Goal: Register for event/course

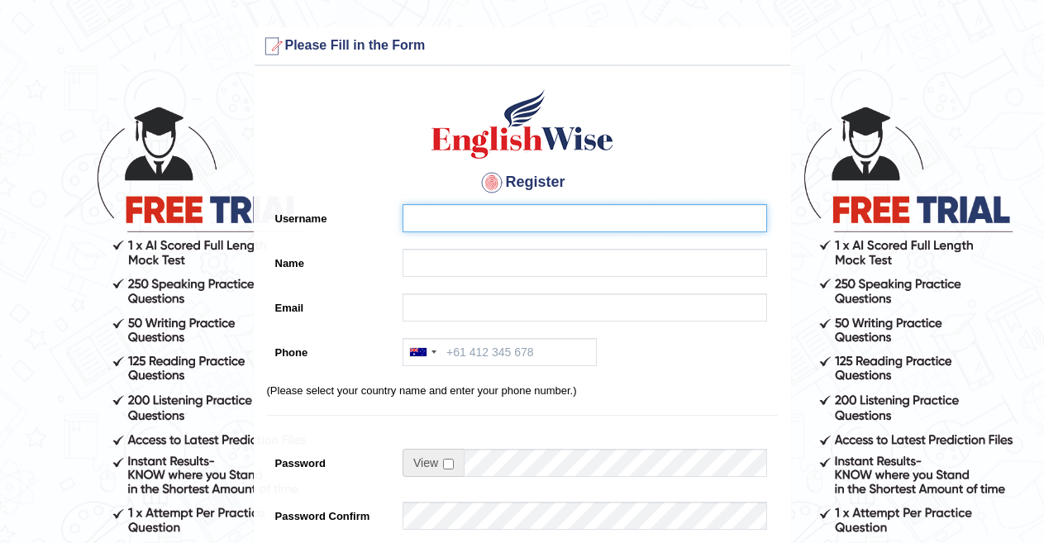
click at [437, 217] on input "Username" at bounding box center [585, 218] width 365 height 28
type input "kunal"
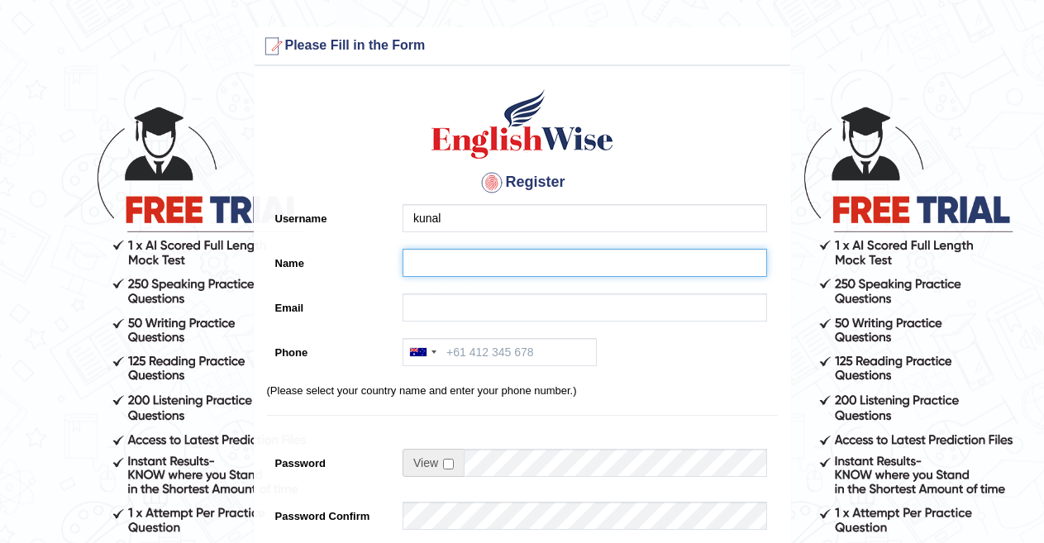
click at [434, 252] on input "Name" at bounding box center [585, 263] width 365 height 28
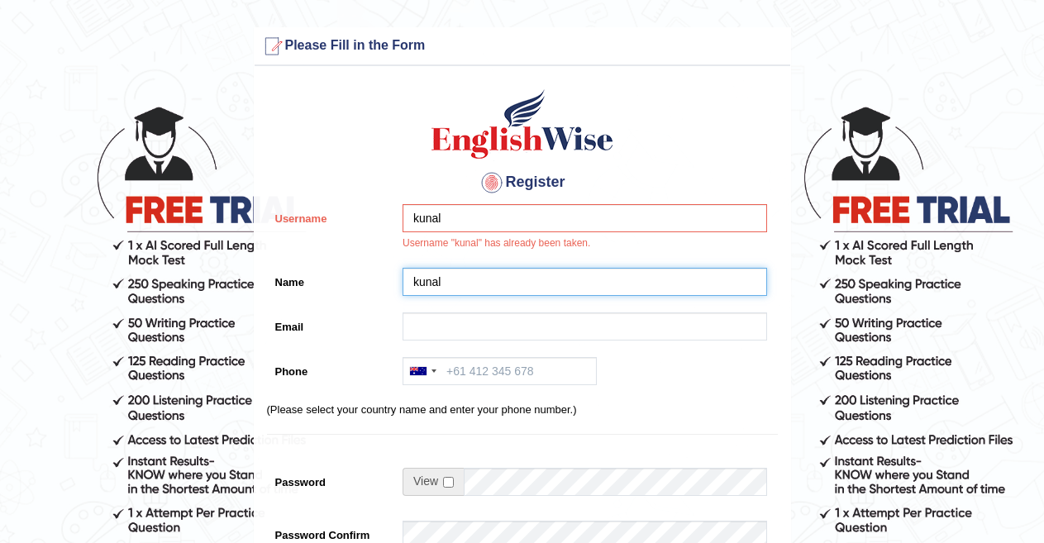
type input "kunal"
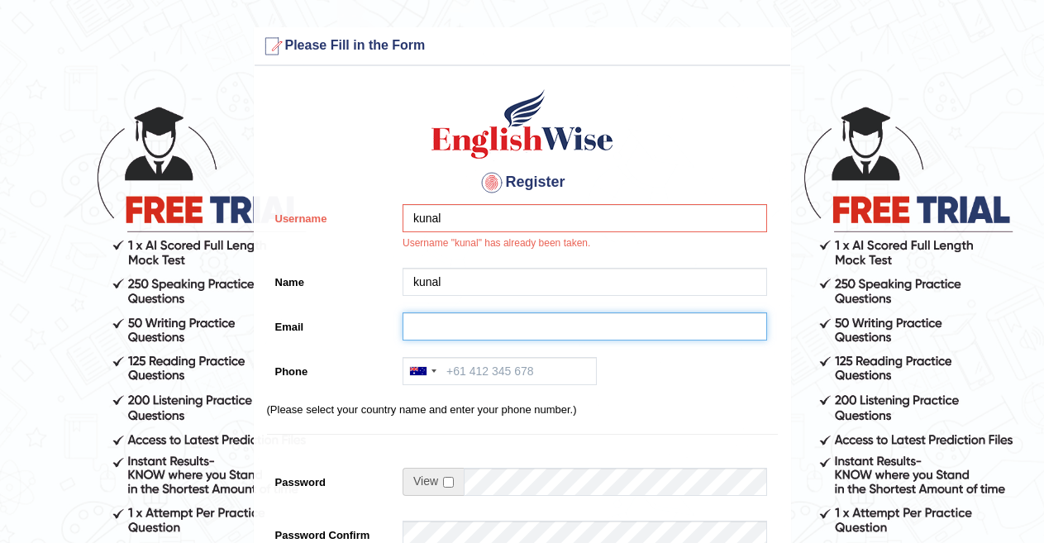
click at [451, 340] on input "Email" at bounding box center [585, 327] width 365 height 28
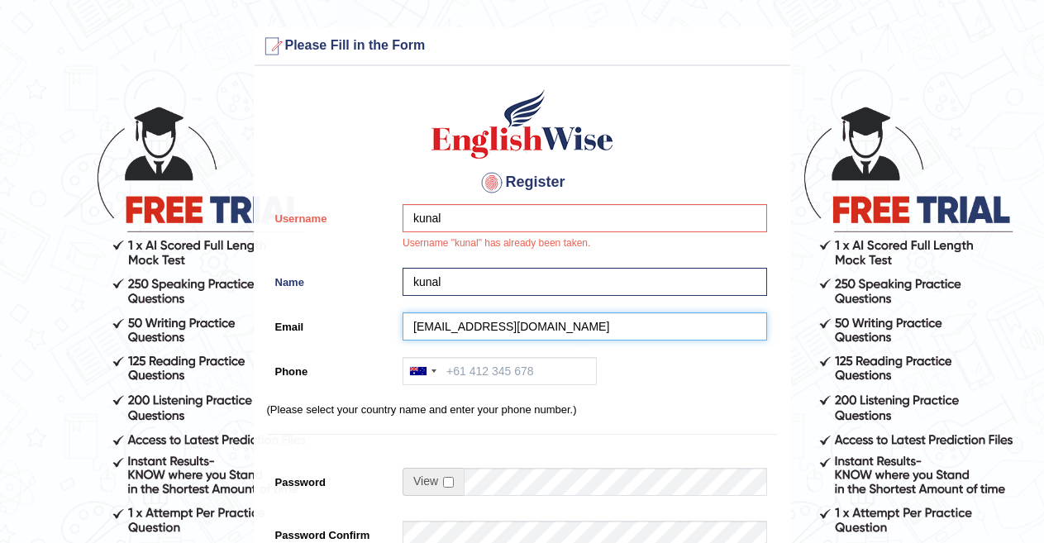
type input "[EMAIL_ADDRESS][DOMAIN_NAME]"
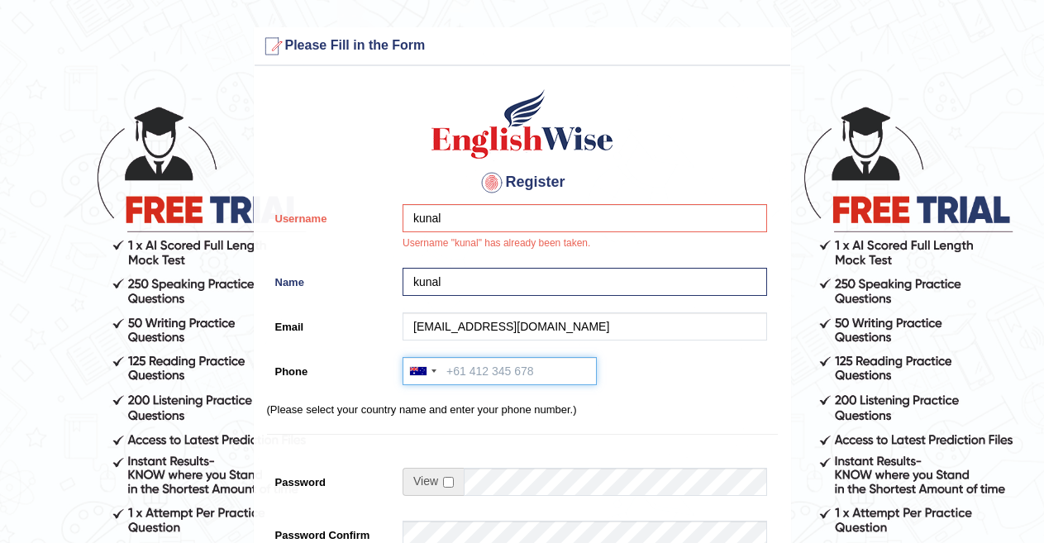
click at [465, 369] on input "Phone" at bounding box center [500, 371] width 194 height 28
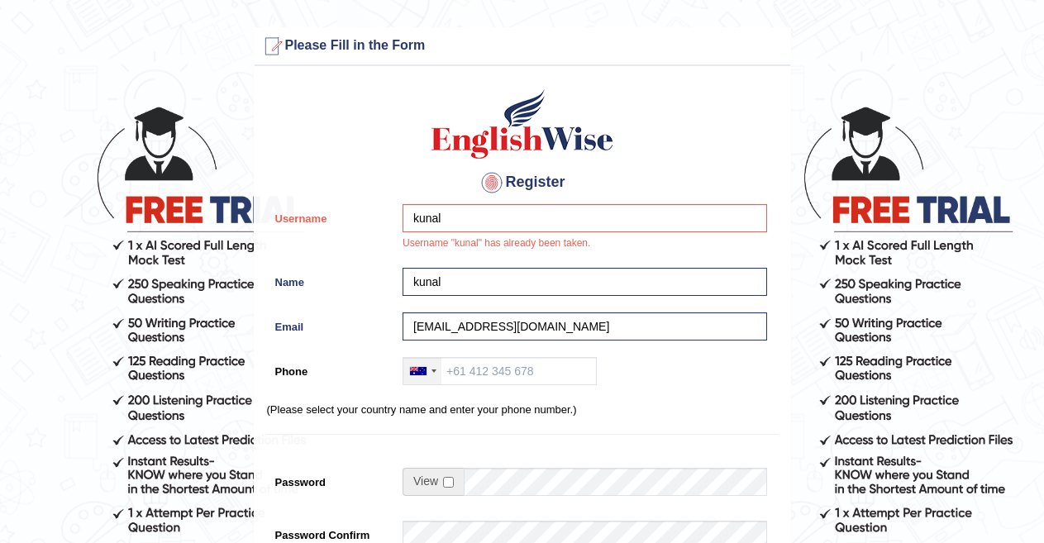
click at [414, 373] on div at bounding box center [418, 371] width 17 height 8
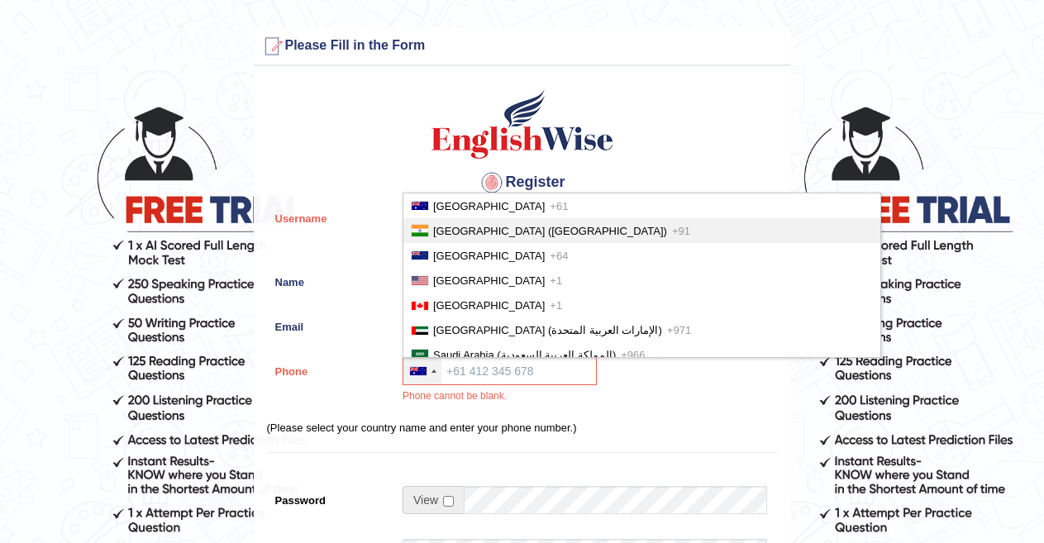
click at [460, 230] on span "[GEOGRAPHIC_DATA] ([GEOGRAPHIC_DATA])" at bounding box center [550, 231] width 234 height 12
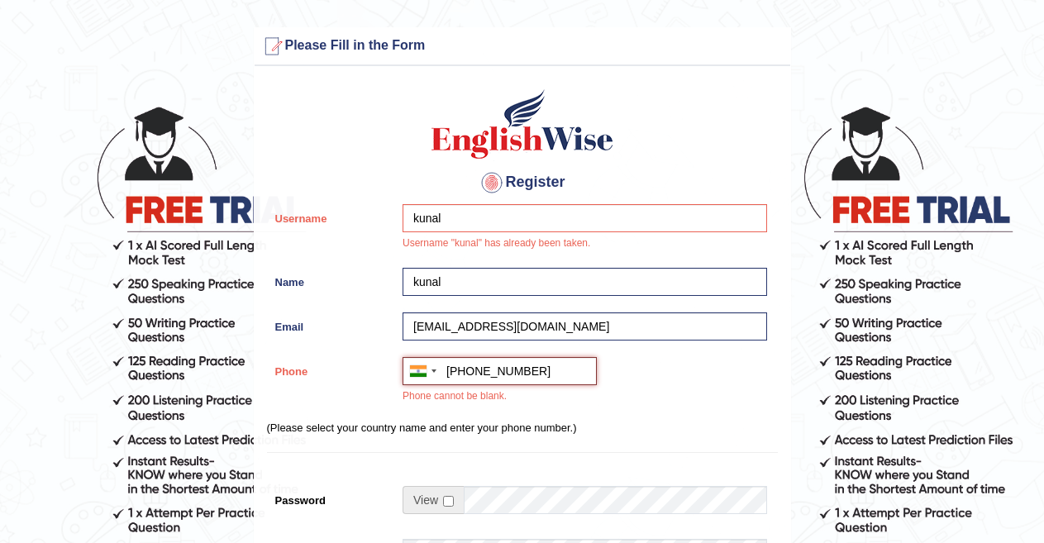
type input "+91 8295215539"
drag, startPoint x: 437, startPoint y: 490, endPoint x: 447, endPoint y: 503, distance: 16.1
click at [447, 503] on td at bounding box center [585, 504] width 365 height 36
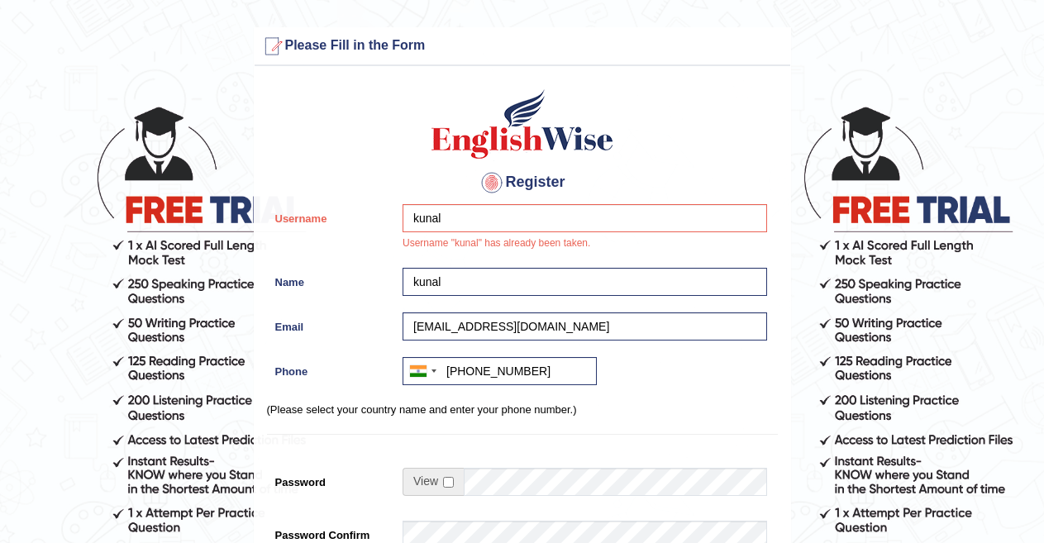
click at [447, 503] on td at bounding box center [585, 486] width 365 height 36
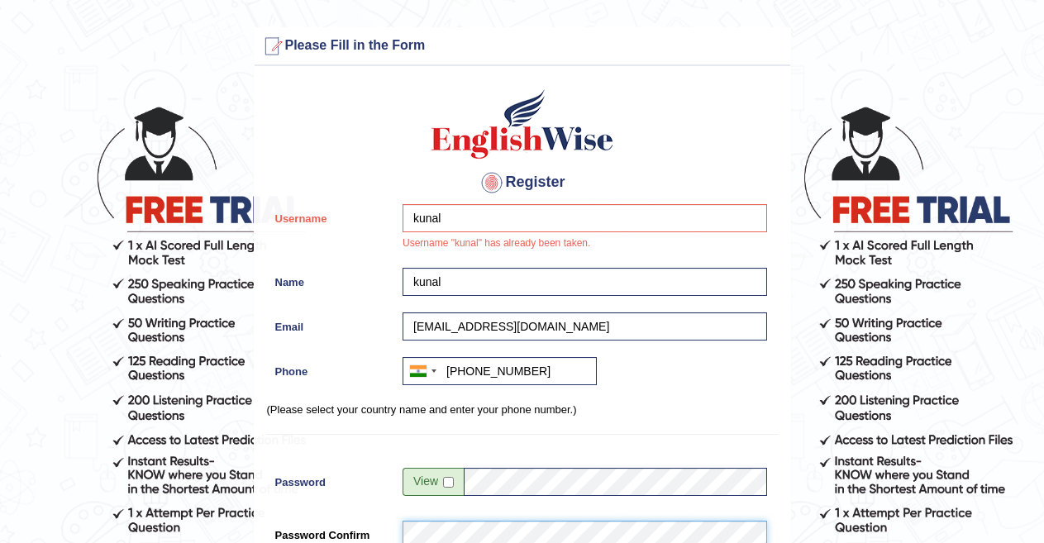
click at [925, 338] on form "Please fix the following errors: Please Fill in the Form Register Username kuna…" at bounding box center [522, 474] width 1040 height 894
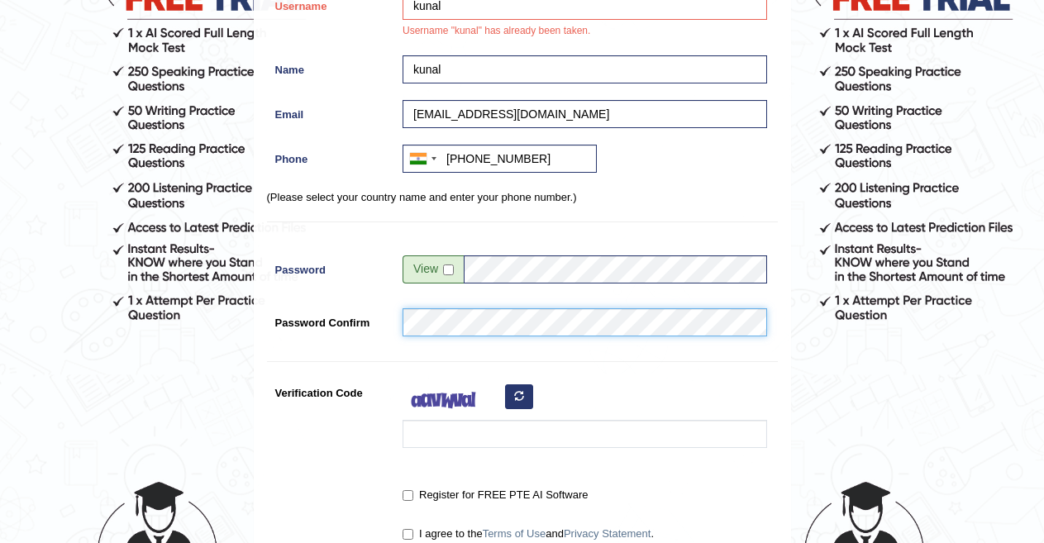
scroll to position [214, 0]
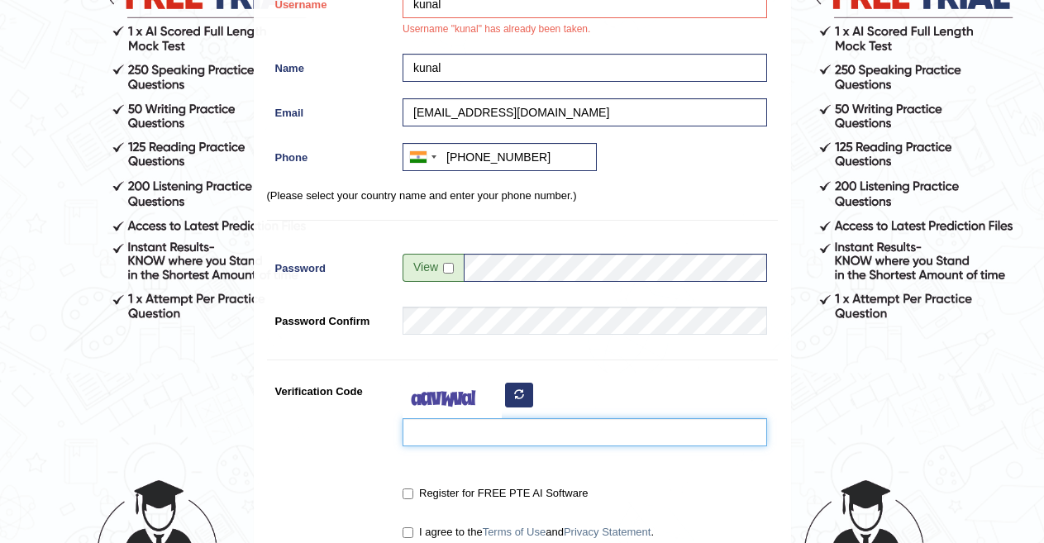
click at [508, 433] on input "Verification Code" at bounding box center [585, 432] width 365 height 28
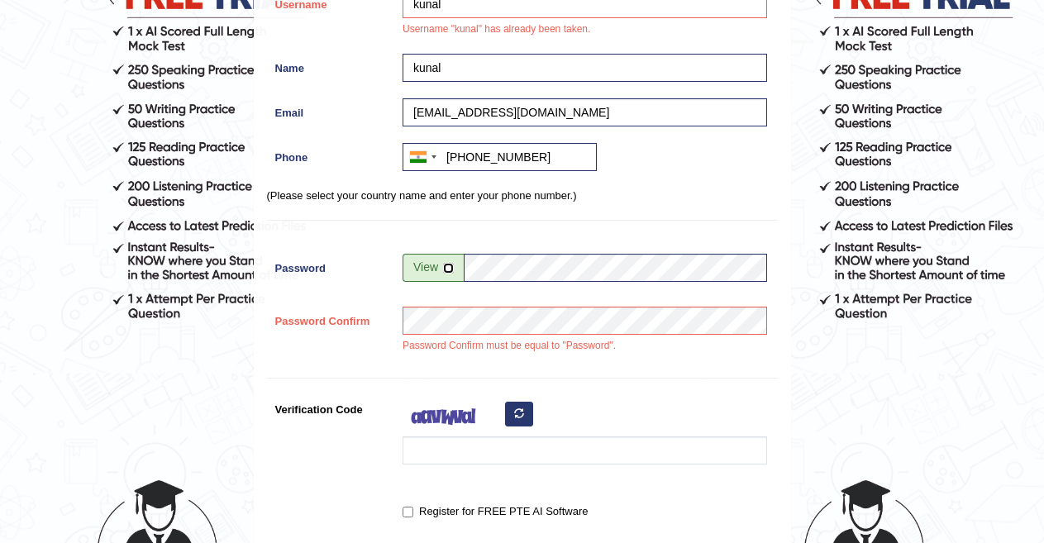
click at [447, 270] on input "checkbox" at bounding box center [448, 268] width 11 height 11
checkbox input "true"
click at [641, 375] on div "Register Username kunal Username "kunal" has already been taken. Name kunal Ema…" at bounding box center [523, 224] width 536 height 728
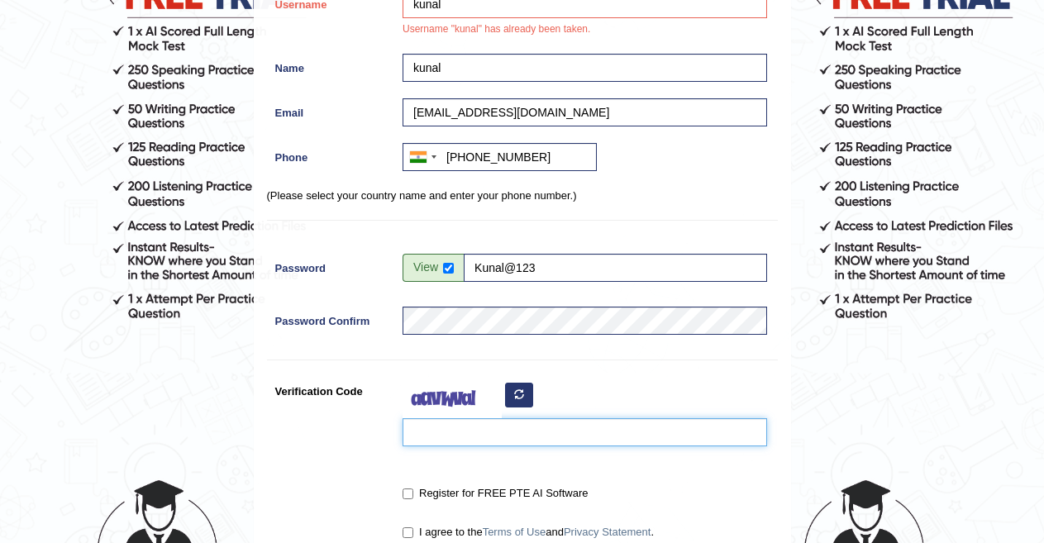
click at [566, 442] on input "Verification Code" at bounding box center [585, 432] width 365 height 28
type input "wayuven"
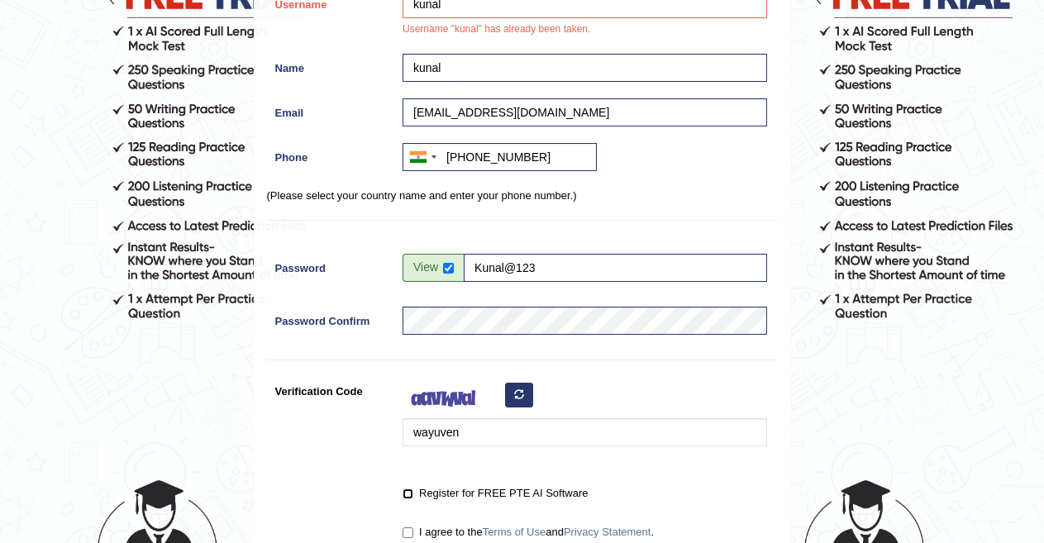
click at [409, 493] on input "Register for FREE PTE AI Software" at bounding box center [408, 494] width 11 height 11
checkbox input "true"
click at [402, 533] on div "I agree to the Terms of Use and Privacy Statement ." at bounding box center [580, 534] width 373 height 31
click at [408, 531] on input "I agree to the Terms of Use and Privacy Statement ." at bounding box center [408, 533] width 11 height 11
checkbox input "true"
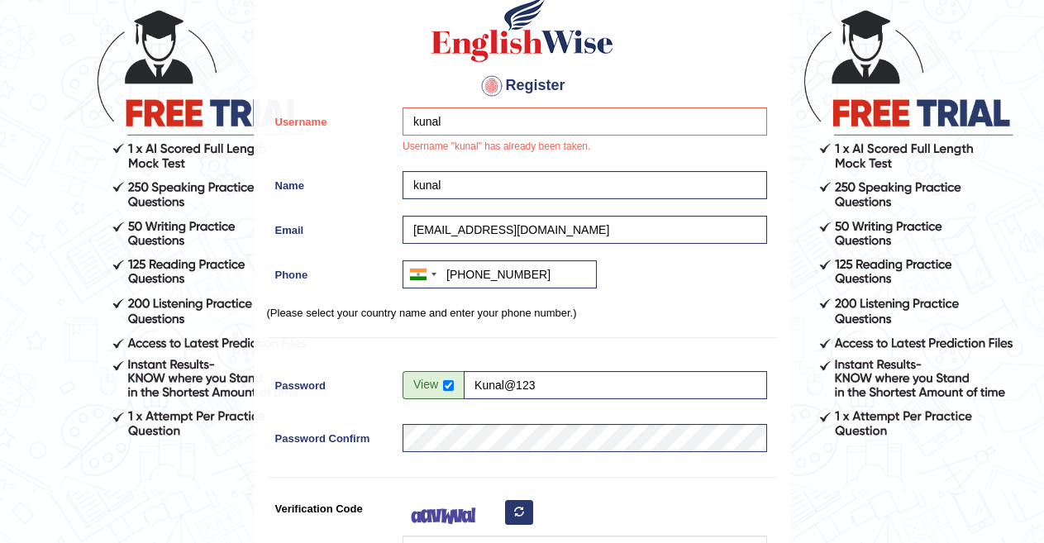
scroll to position [22, 0]
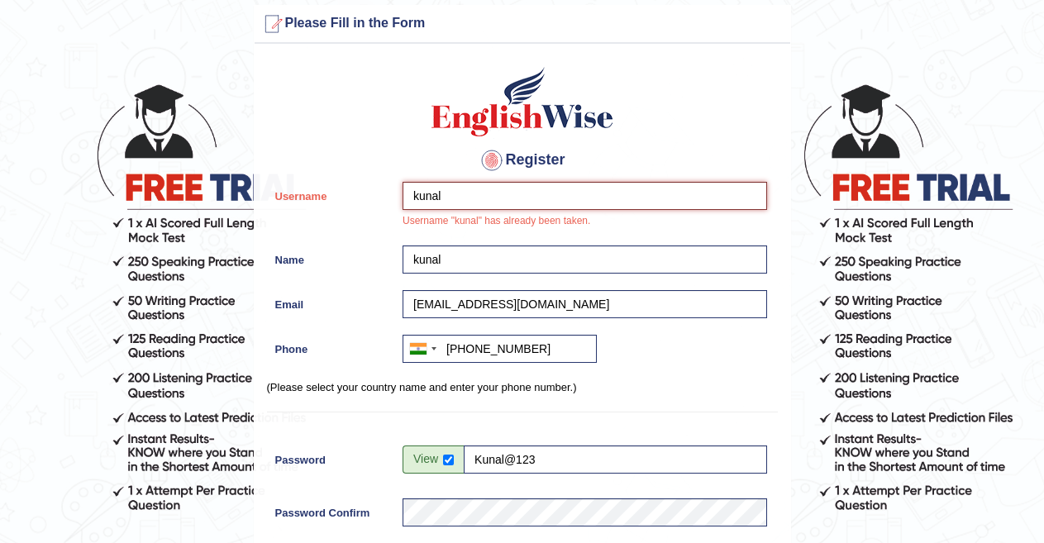
click at [519, 190] on input "kunal" at bounding box center [585, 196] width 365 height 28
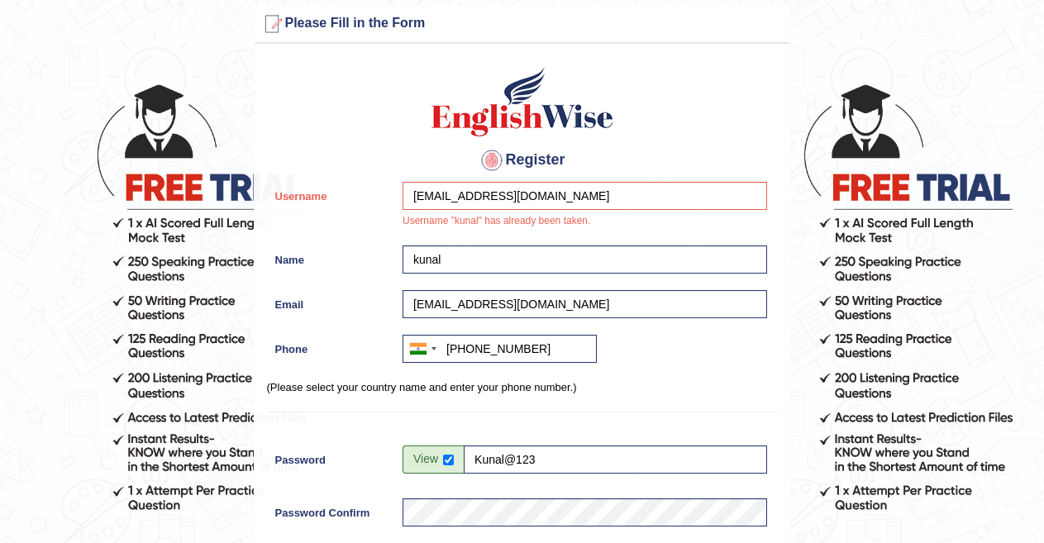
click at [794, 315] on form "Please fix the following errors: Please Fill in the Form Register Username kuna…" at bounding box center [522, 452] width 1040 height 894
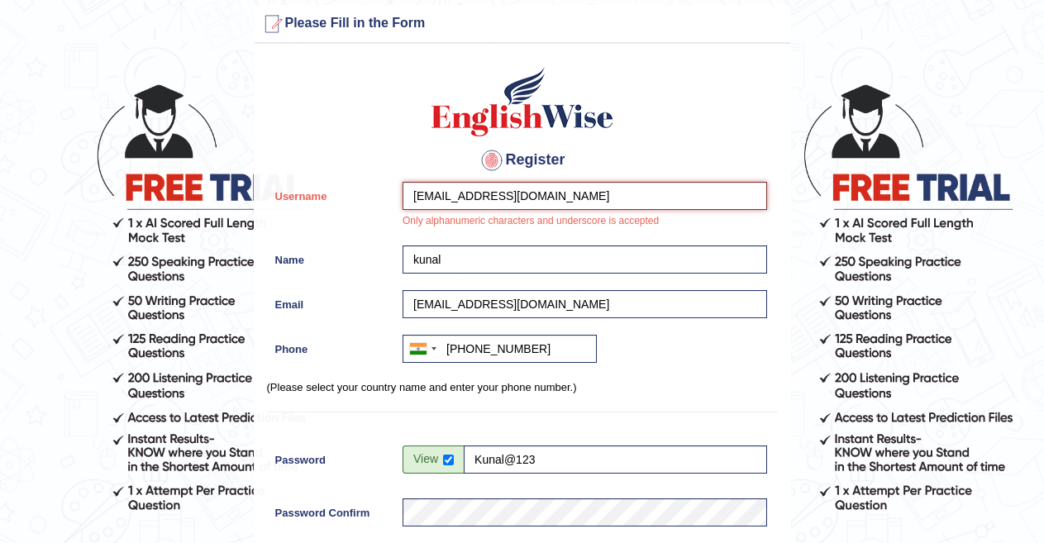
click at [547, 194] on input "kunal72060@gmail.com" at bounding box center [585, 196] width 365 height 28
type input "kunal72060"
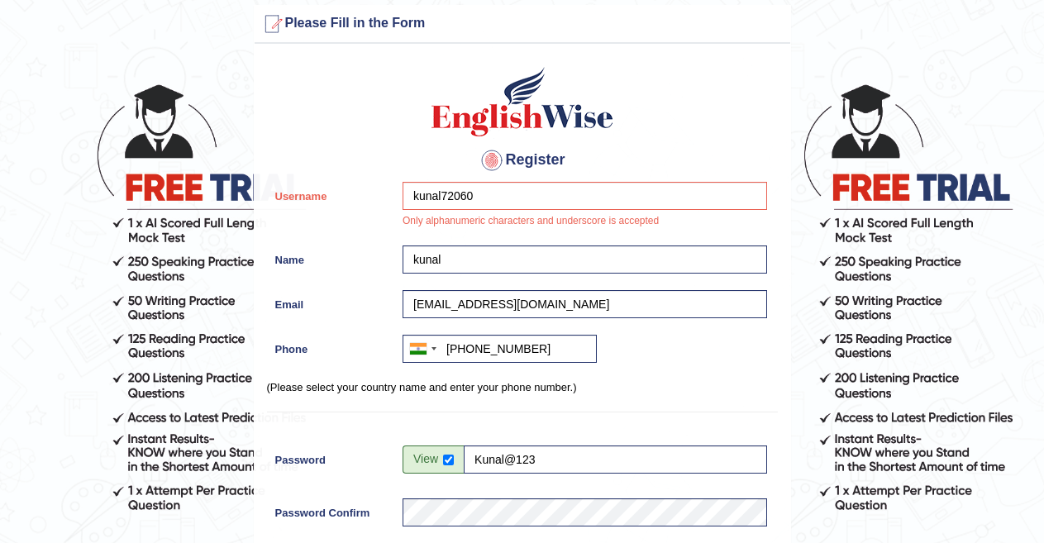
click at [757, 85] on div "Register Username kunal72060 Only alphanumeric characters and underscore is acc…" at bounding box center [523, 407] width 536 height 710
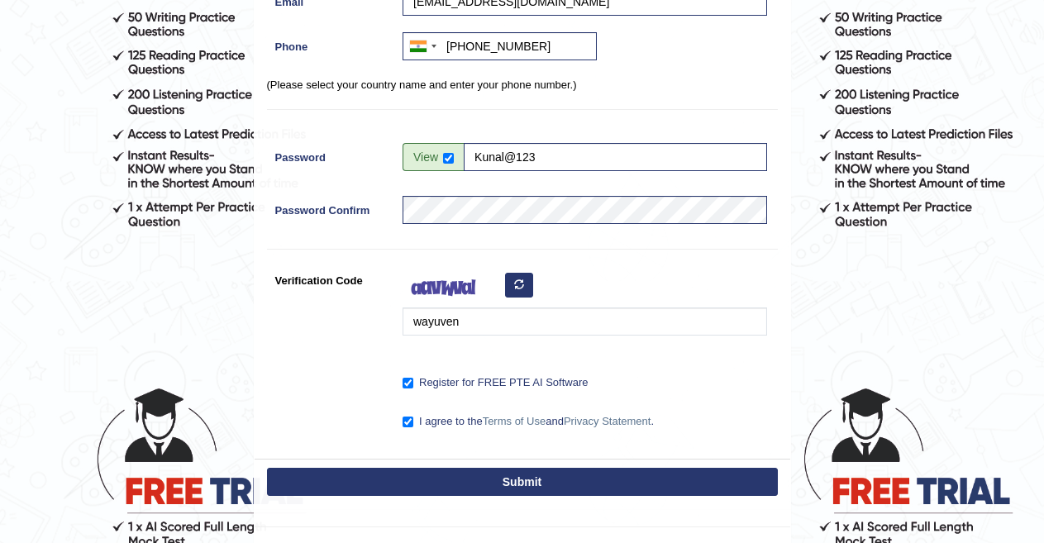
scroll to position [308, 0]
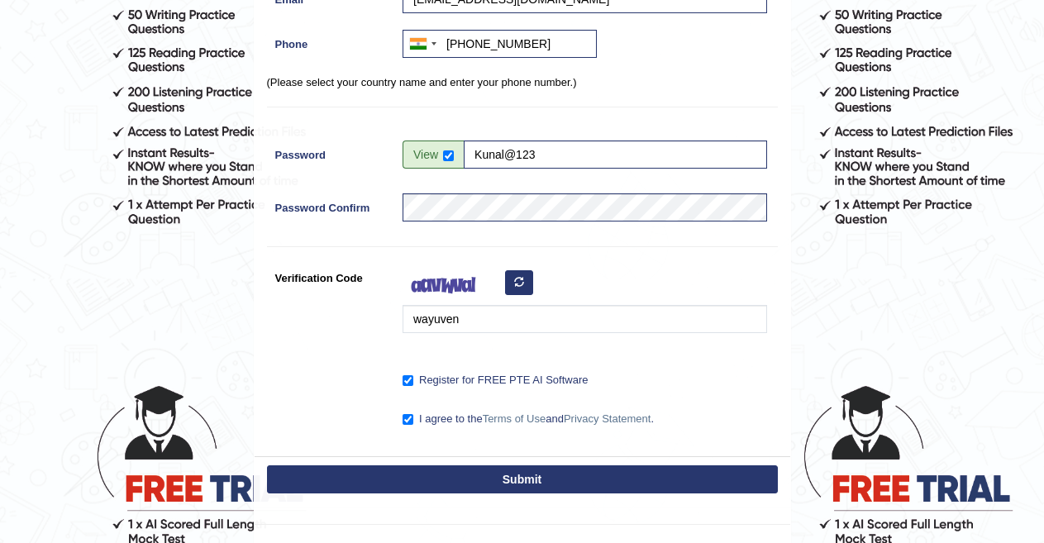
click at [753, 486] on button "Submit" at bounding box center [522, 480] width 511 height 28
type input "+918295215539"
click at [753, 486] on button "Submit" at bounding box center [522, 480] width 511 height 28
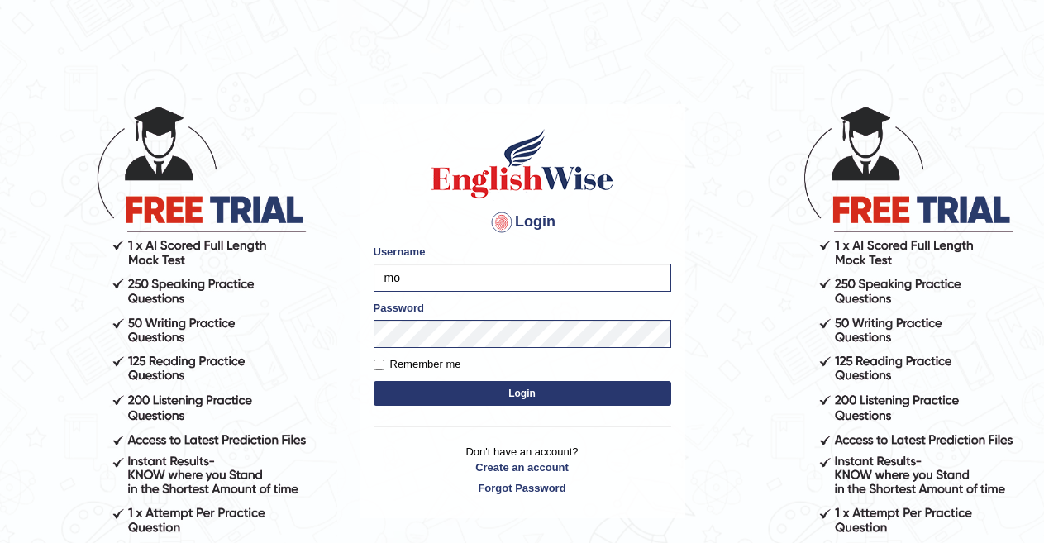
type input "m"
type input "kunal72060"
click at [445, 396] on button "Login" at bounding box center [523, 393] width 298 height 25
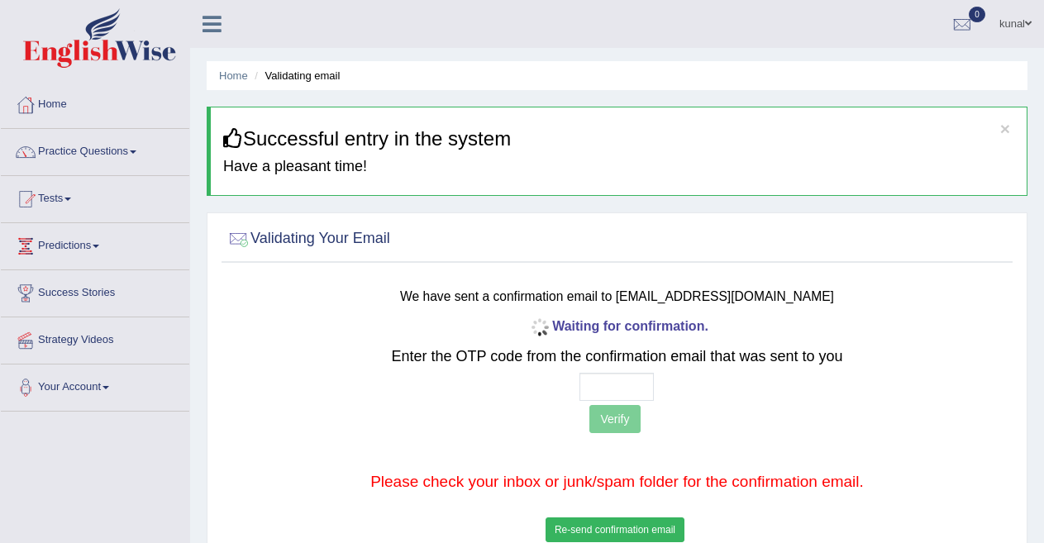
click at [601, 532] on button "Re-send confirmation email" at bounding box center [615, 530] width 139 height 25
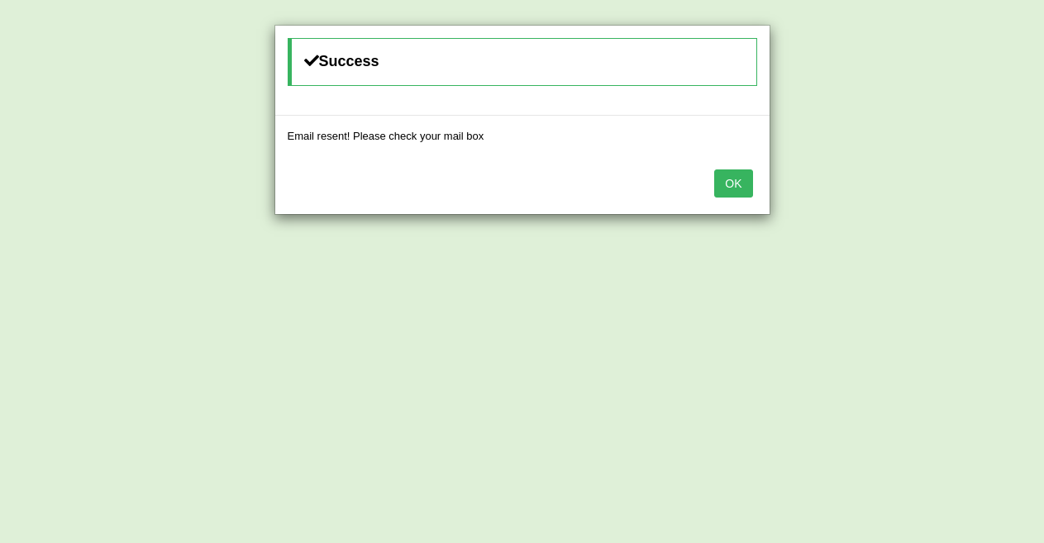
click at [729, 175] on button "OK" at bounding box center [734, 184] width 38 height 28
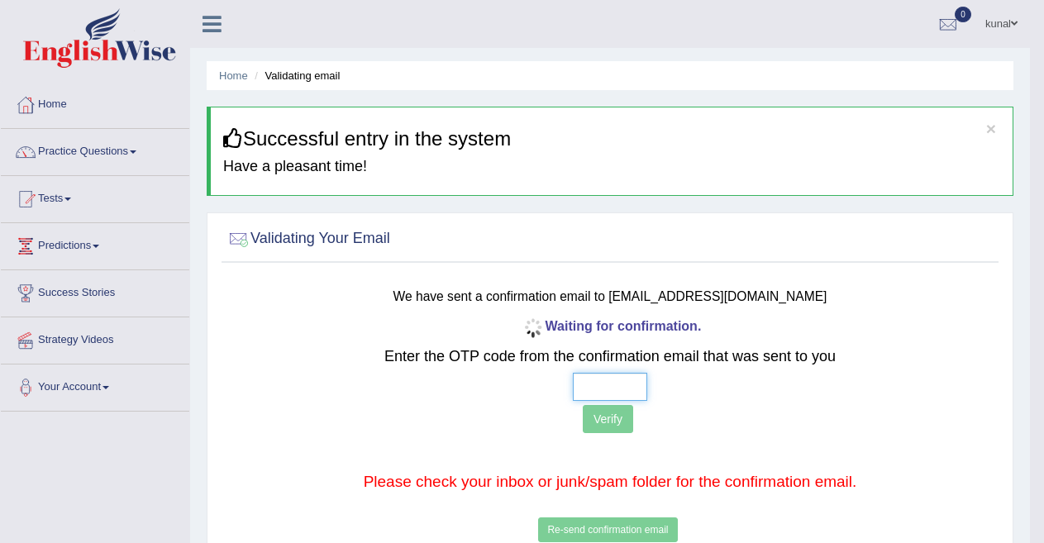
click at [595, 380] on input "text" at bounding box center [610, 387] width 74 height 28
type input "8 9 6 3"
click at [611, 417] on button "Verify" at bounding box center [608, 419] width 50 height 28
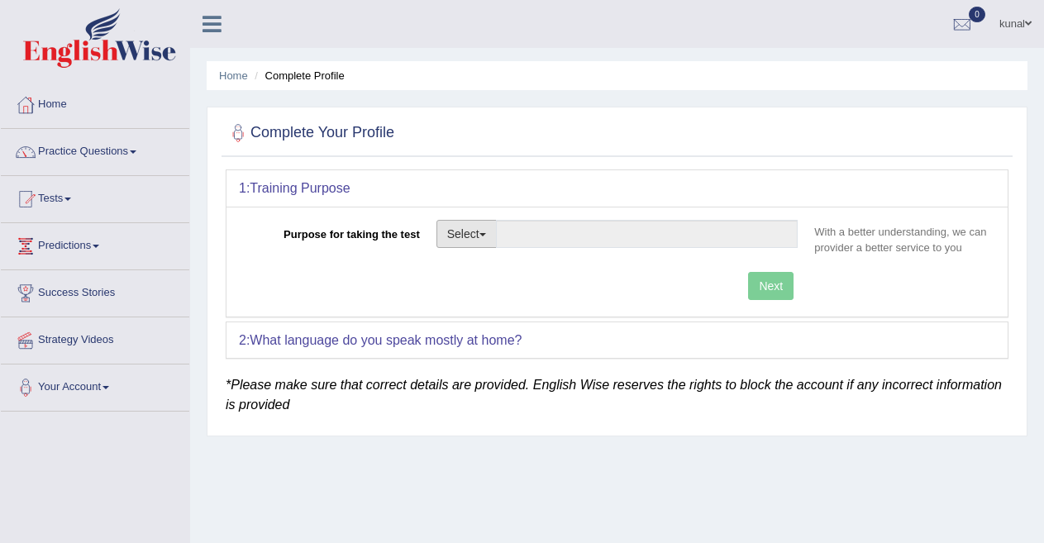
click at [472, 222] on button "Select" at bounding box center [467, 234] width 60 height 28
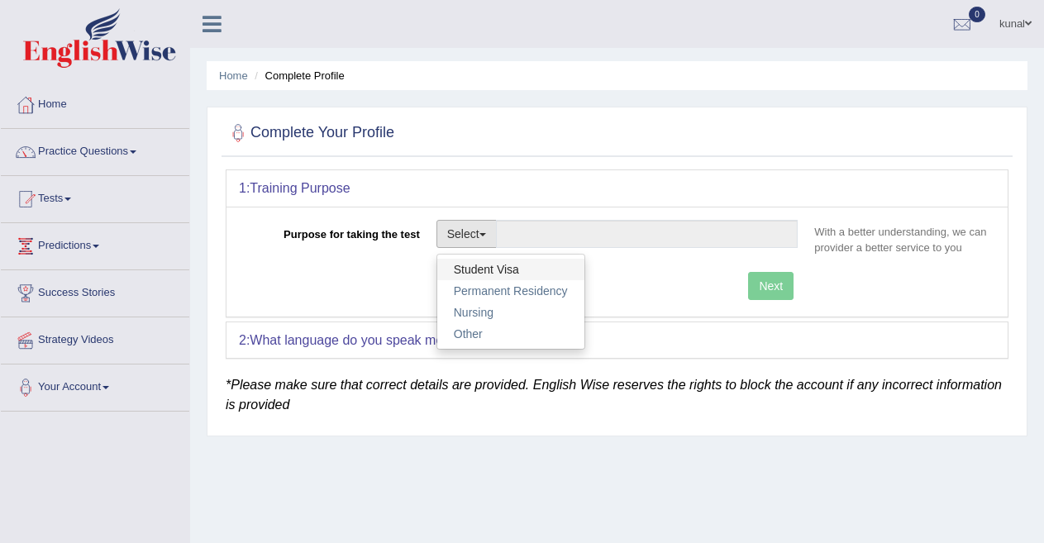
click at [483, 262] on link "Student Visa" at bounding box center [510, 270] width 147 height 22
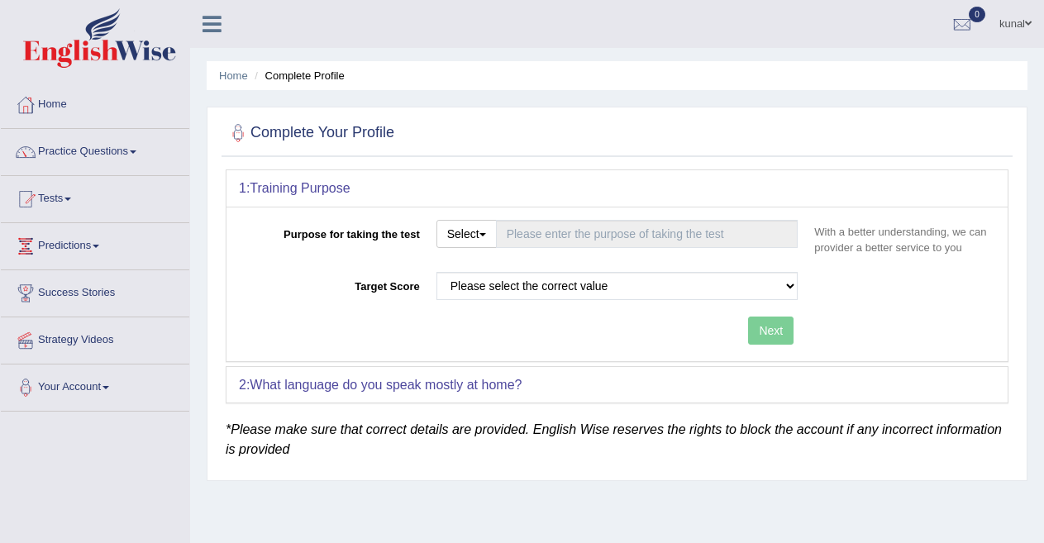
type input "Student Visa"
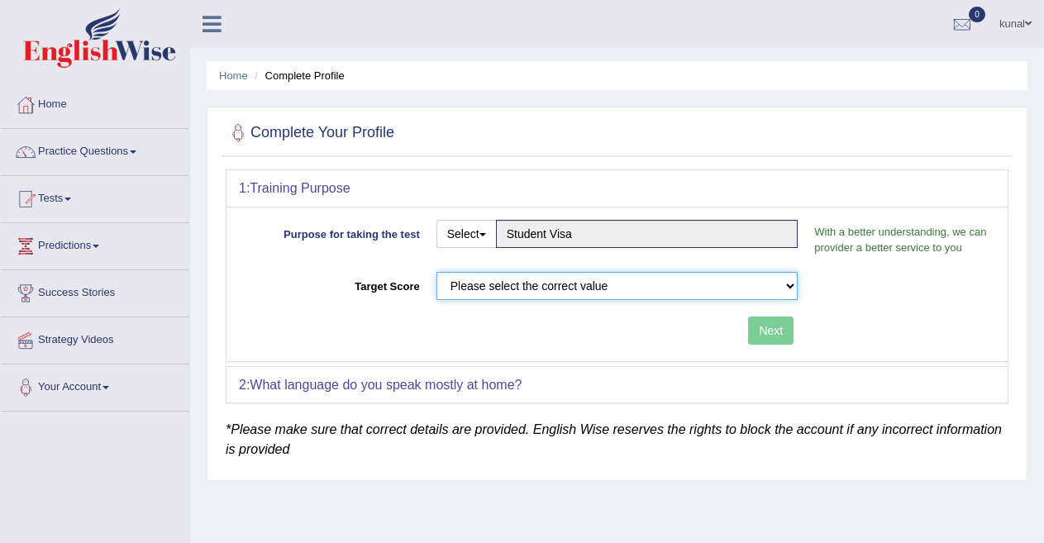
click at [534, 290] on select "Please select the correct value 50 (6 bands) 58 (6.5 bands) 65 (7 bands) 79 (8 …" at bounding box center [618, 286] width 362 height 28
select select "79"
click at [437, 272] on select "Please select the correct value 50 (6 bands) 58 (6.5 bands) 65 (7 bands) 79 (8 …" at bounding box center [618, 286] width 362 height 28
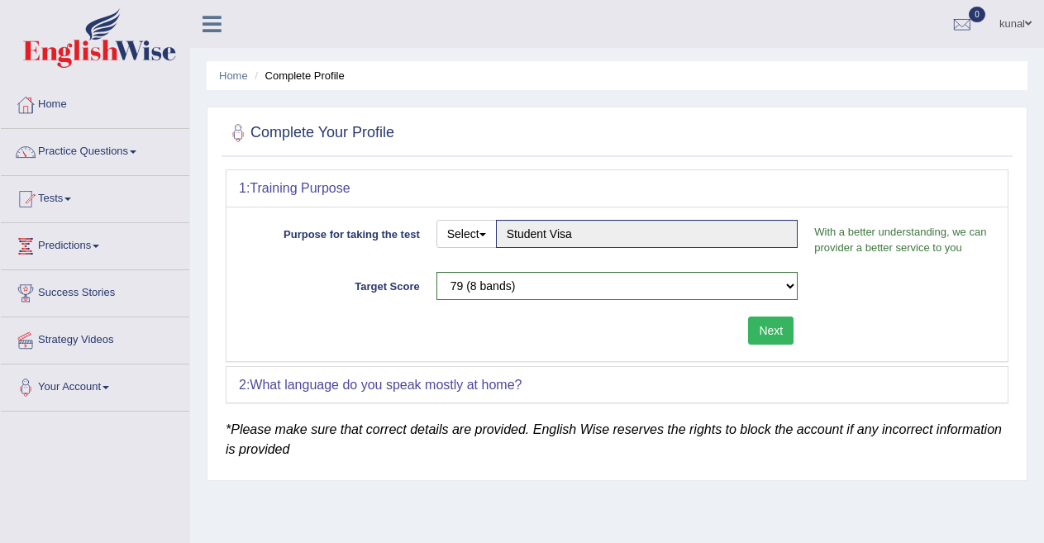
click at [780, 329] on button "Next" at bounding box center [770, 331] width 45 height 28
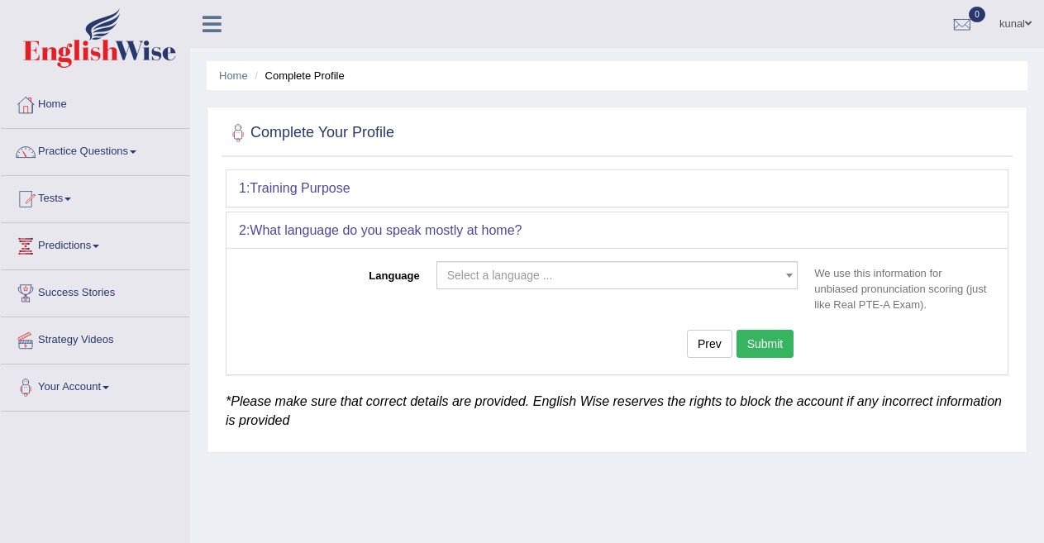
click at [691, 275] on span "Select a language ..." at bounding box center [612, 275] width 331 height 17
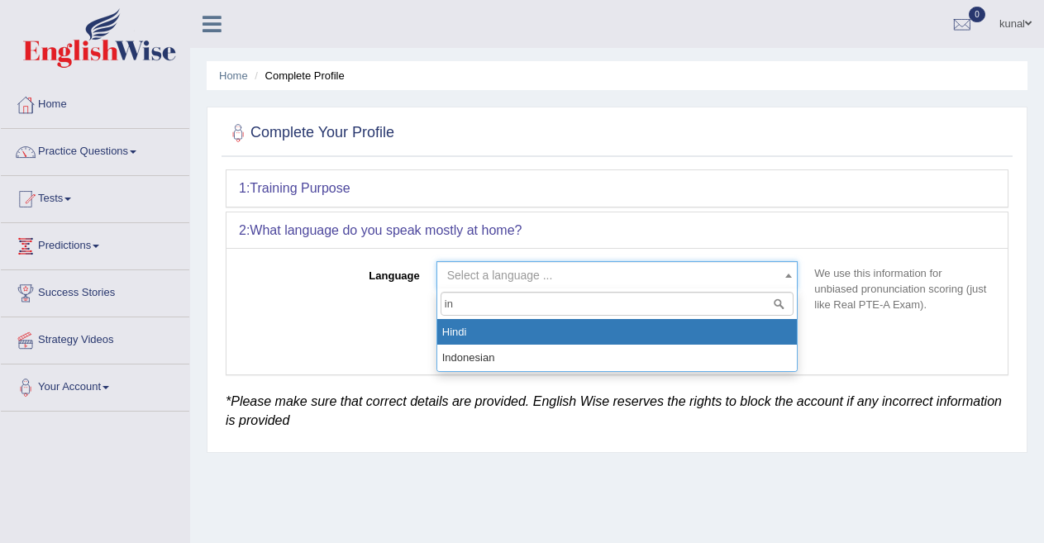
type input "i"
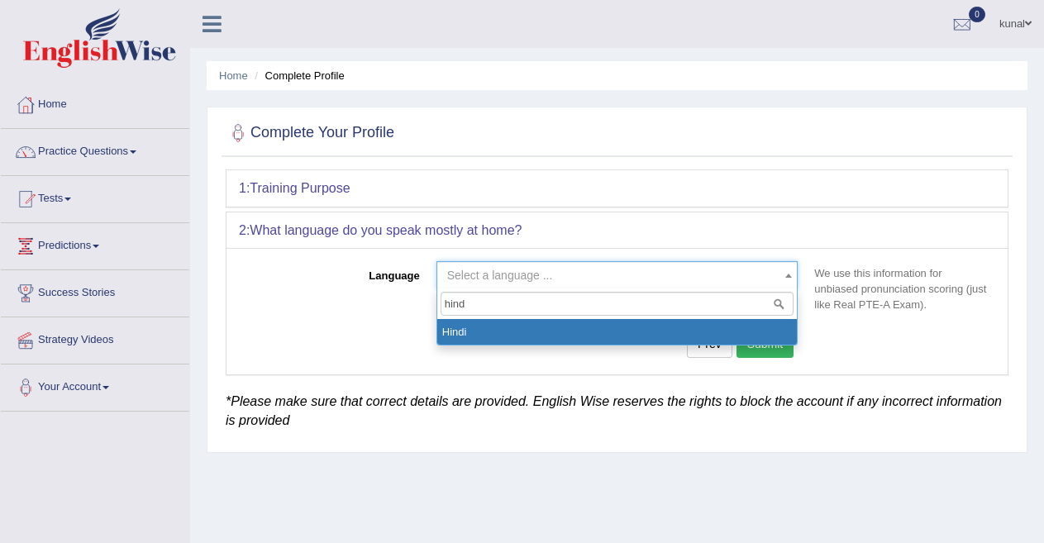
type input "hind"
select select "Hindi"
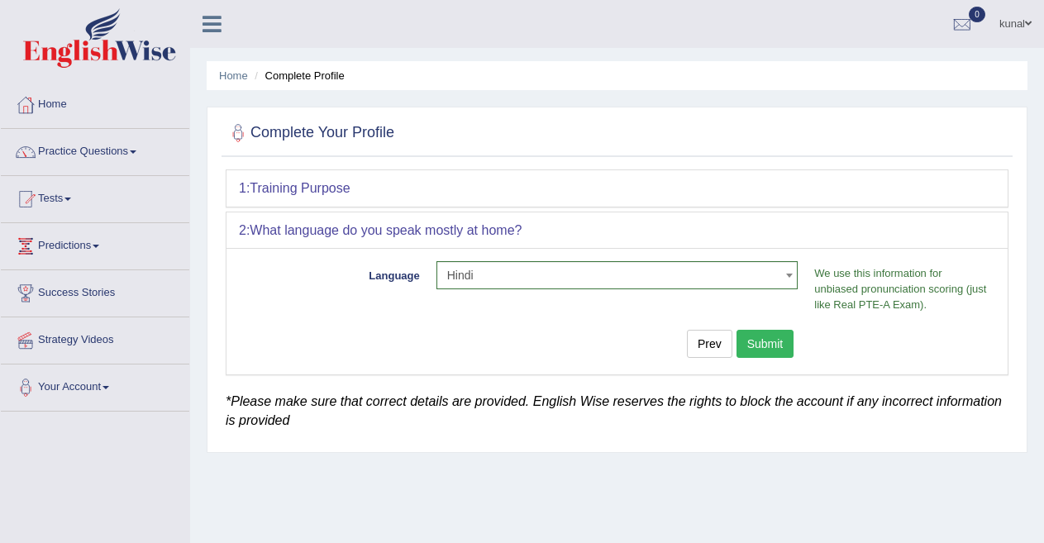
click at [755, 338] on button "Submit" at bounding box center [766, 344] width 58 height 28
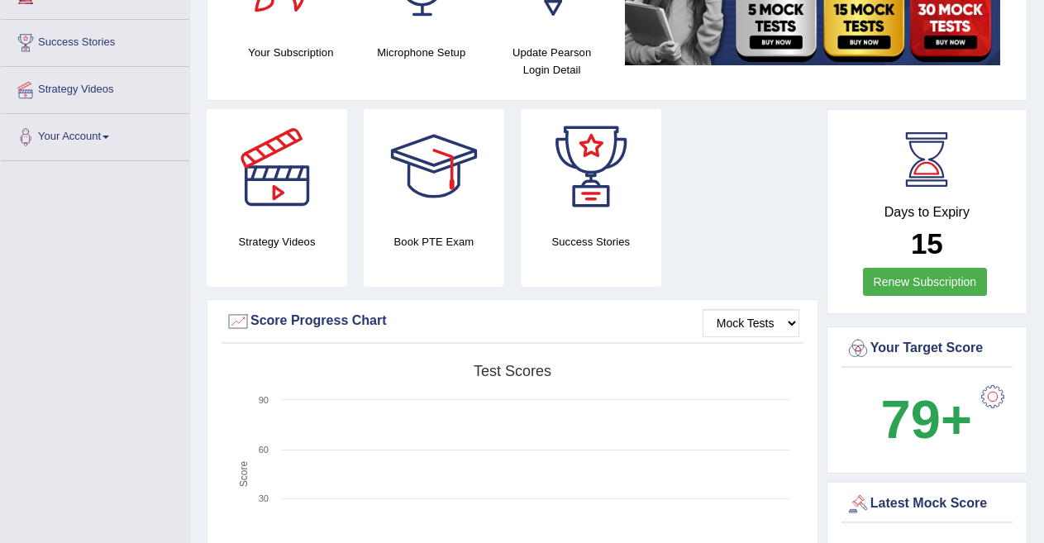
scroll to position [262, 0]
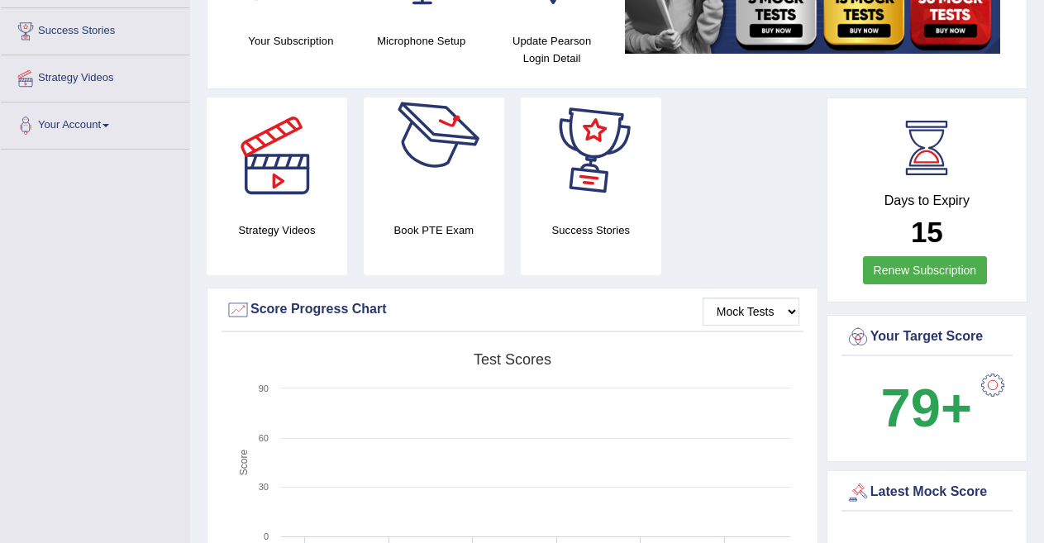
click at [401, 194] on div at bounding box center [434, 156] width 116 height 116
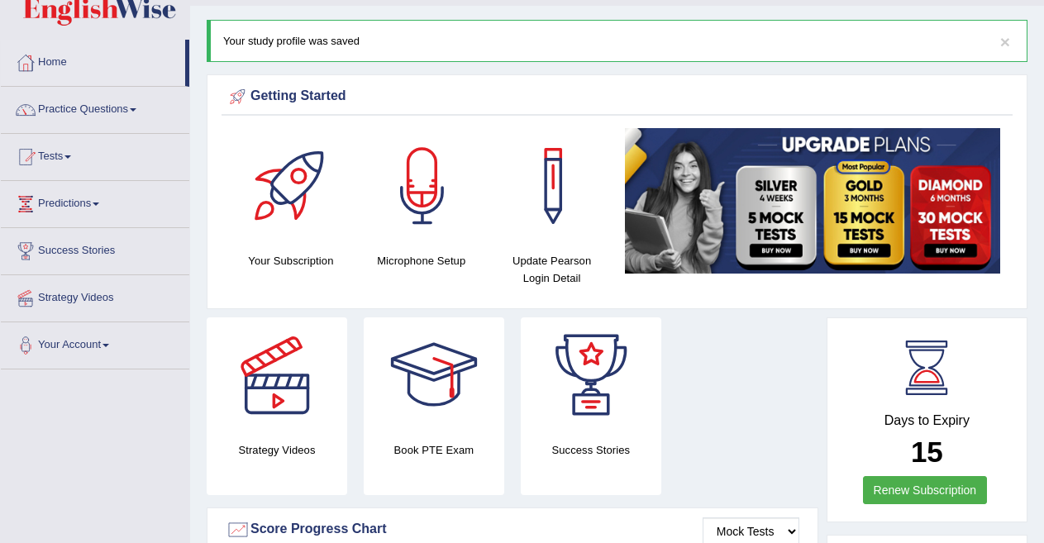
scroll to position [39, 0]
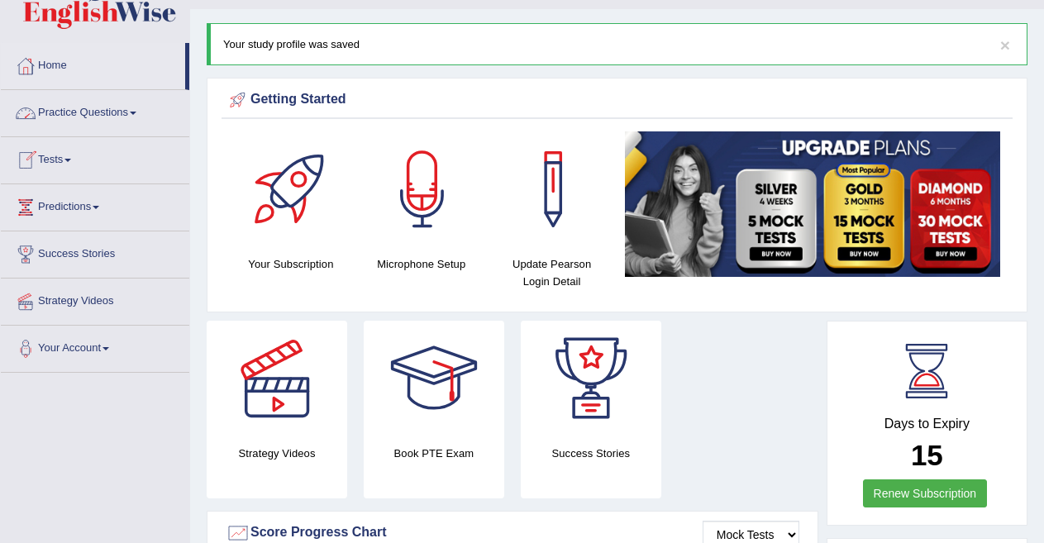
click at [57, 156] on link "Tests" at bounding box center [95, 157] width 189 height 41
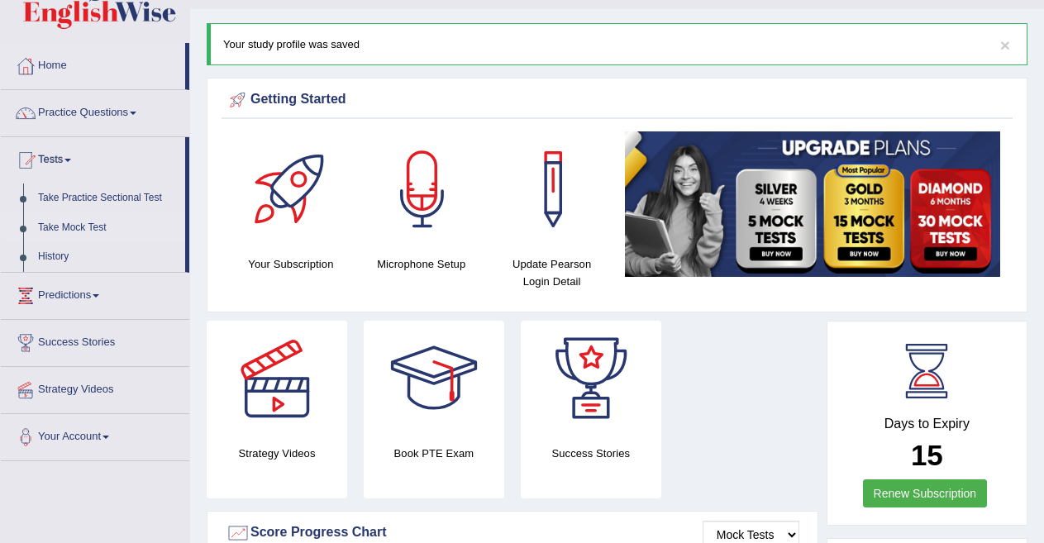
click at [67, 223] on link "Take Mock Test" at bounding box center [108, 228] width 155 height 30
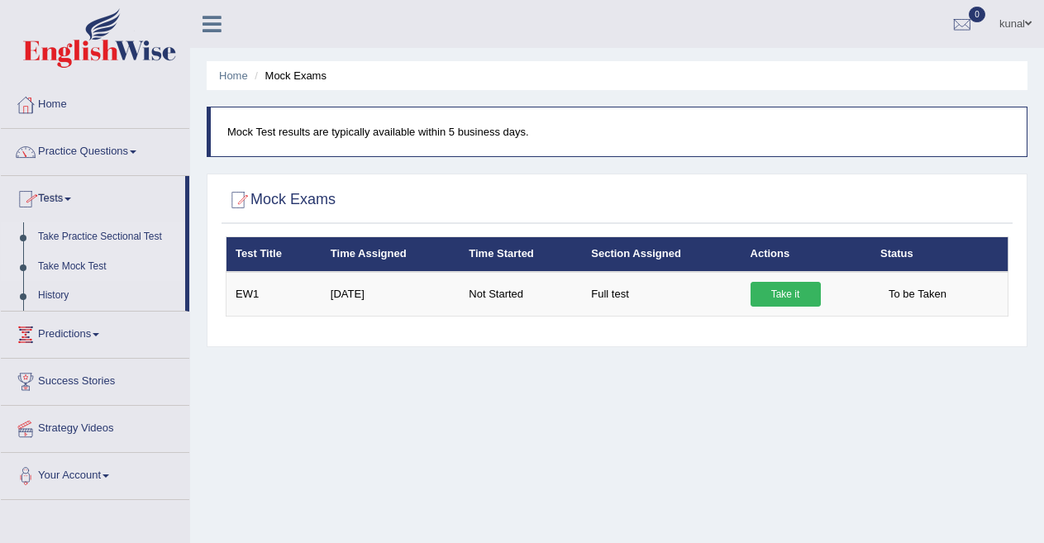
click at [99, 235] on link "Take Practice Sectional Test" at bounding box center [108, 237] width 155 height 30
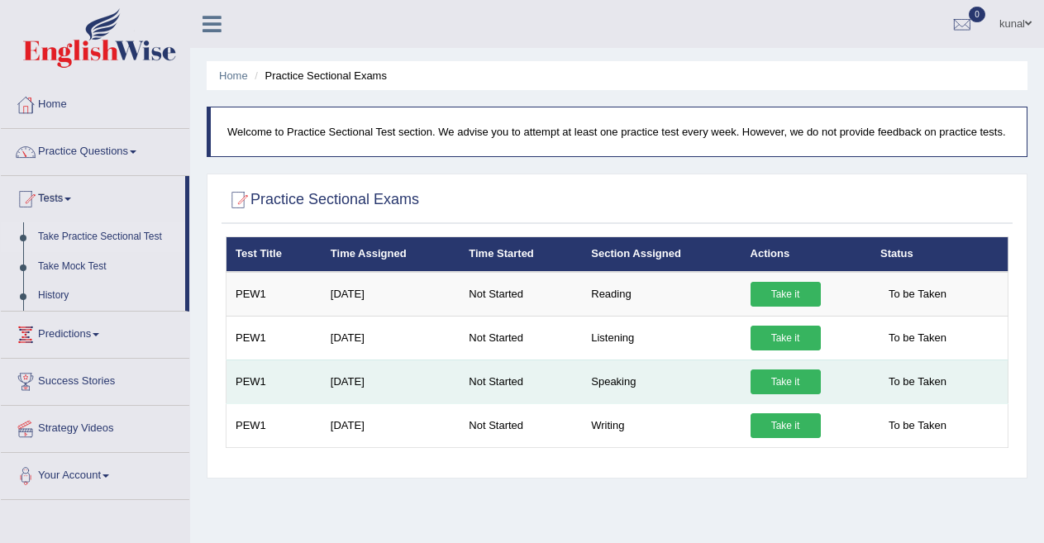
click at [759, 387] on link "Take it" at bounding box center [786, 382] width 70 height 25
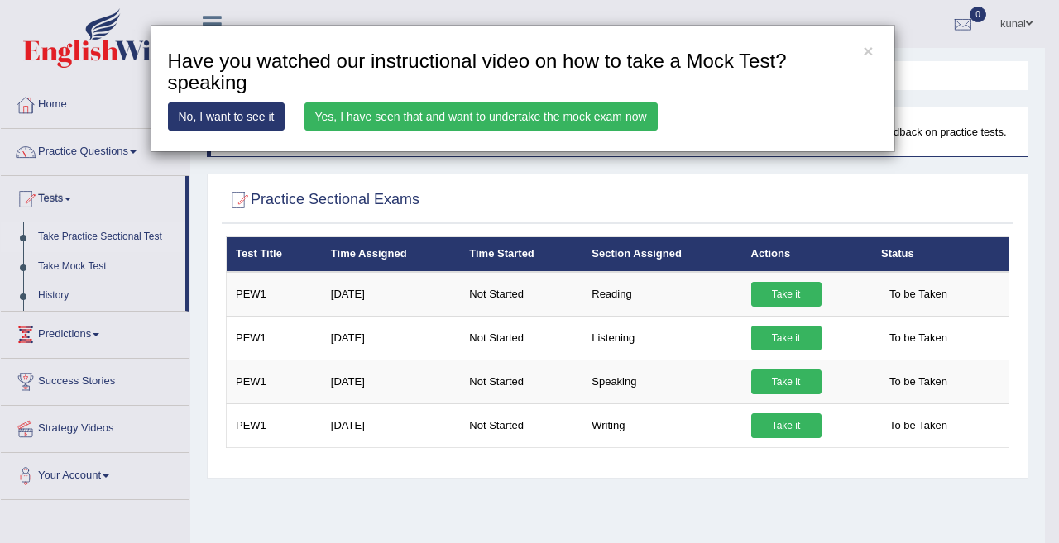
click at [395, 115] on link "Yes, I have seen that and want to undertake the mock exam now" at bounding box center [480, 117] width 353 height 28
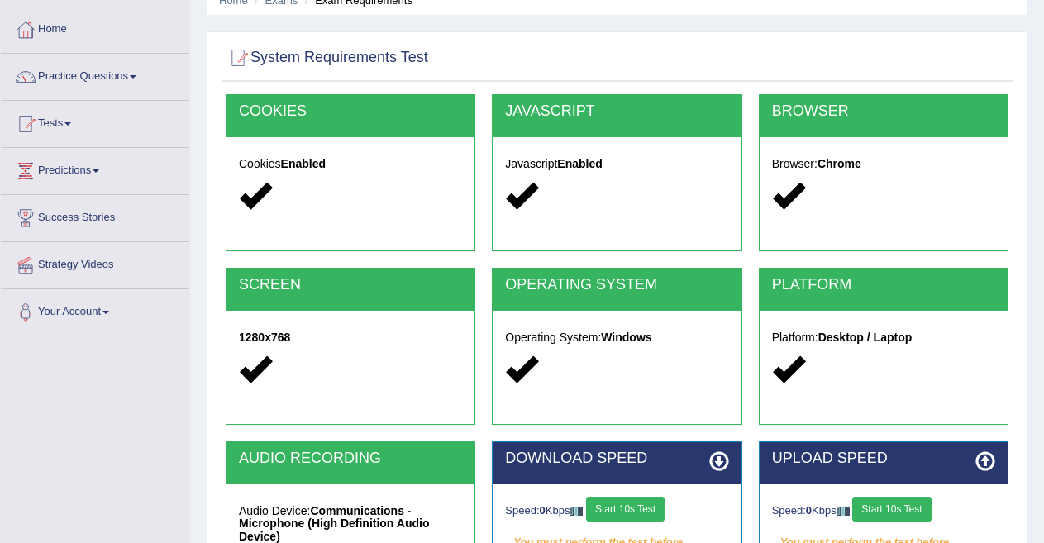
scroll to position [84, 0]
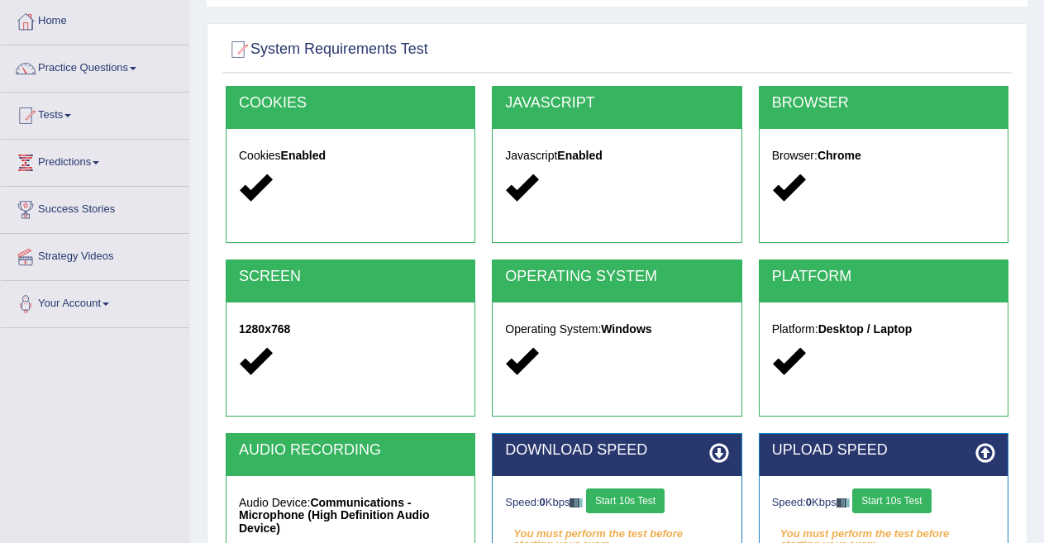
click at [1044, 293] on div "Home Exams Exam Requirements System Requirements Test COOKIES Cookies Enabled J…" at bounding box center [617, 329] width 854 height 827
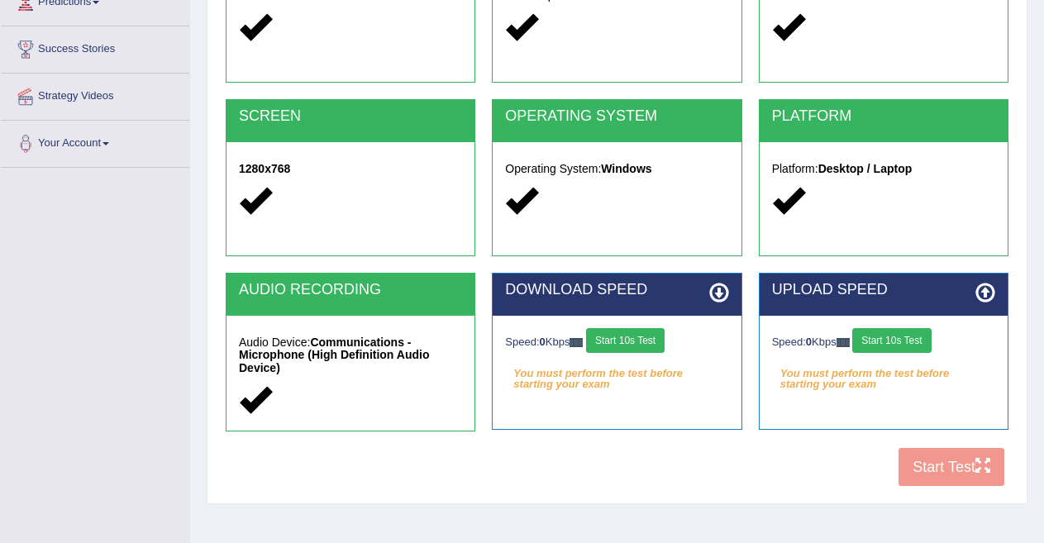
scroll to position [256, 0]
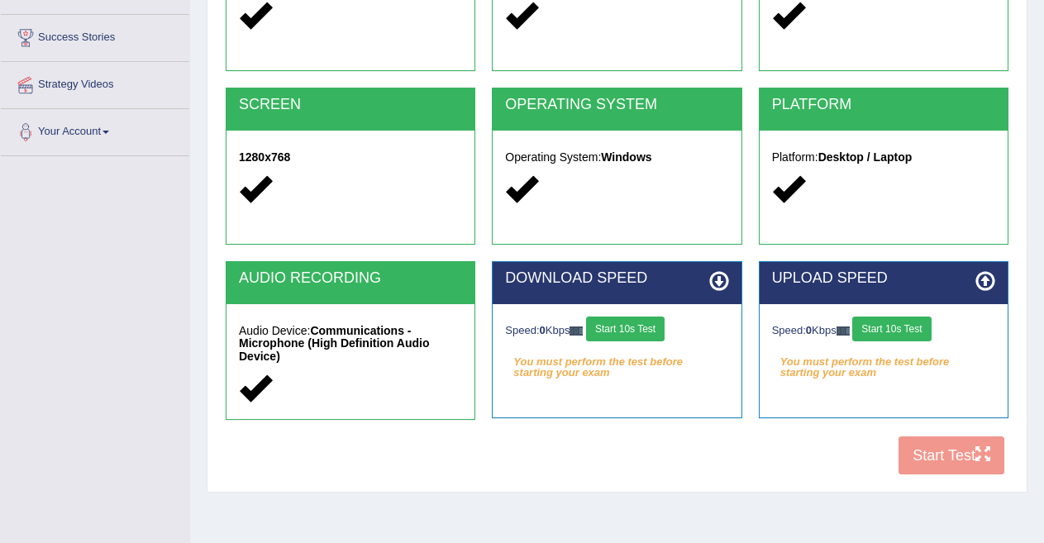
click at [939, 463] on div "COOKIES Cookies Enabled JAVASCRIPT Javascript Enabled BROWSER Browser: Chrome S…" at bounding box center [617, 199] width 791 height 570
click at [657, 325] on button "Start 10s Test" at bounding box center [625, 329] width 79 height 25
click at [906, 324] on button "Start 10s Test" at bounding box center [892, 329] width 79 height 25
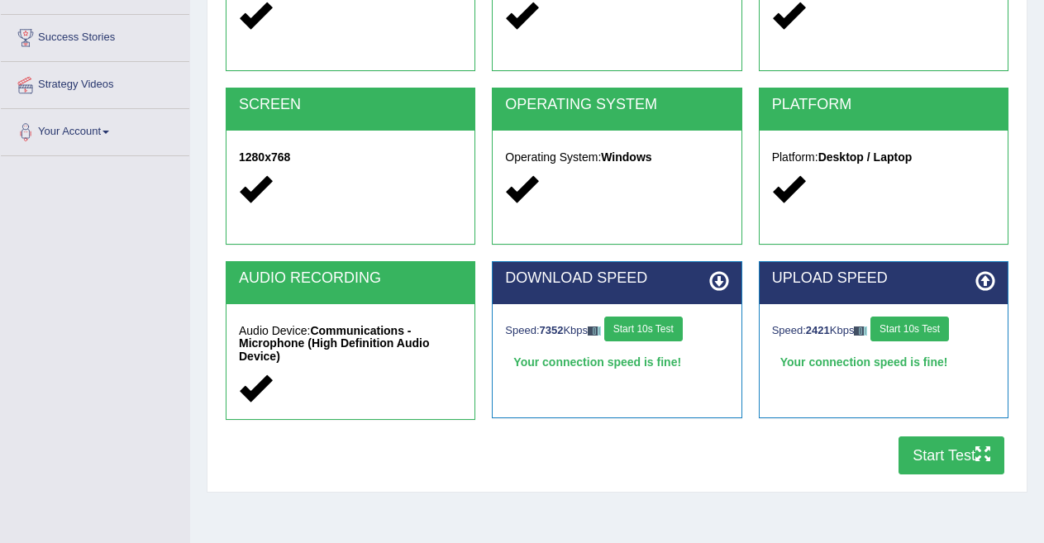
click at [946, 449] on button "Start Test" at bounding box center [952, 456] width 106 height 38
click at [926, 442] on button "Start Test" at bounding box center [952, 456] width 106 height 38
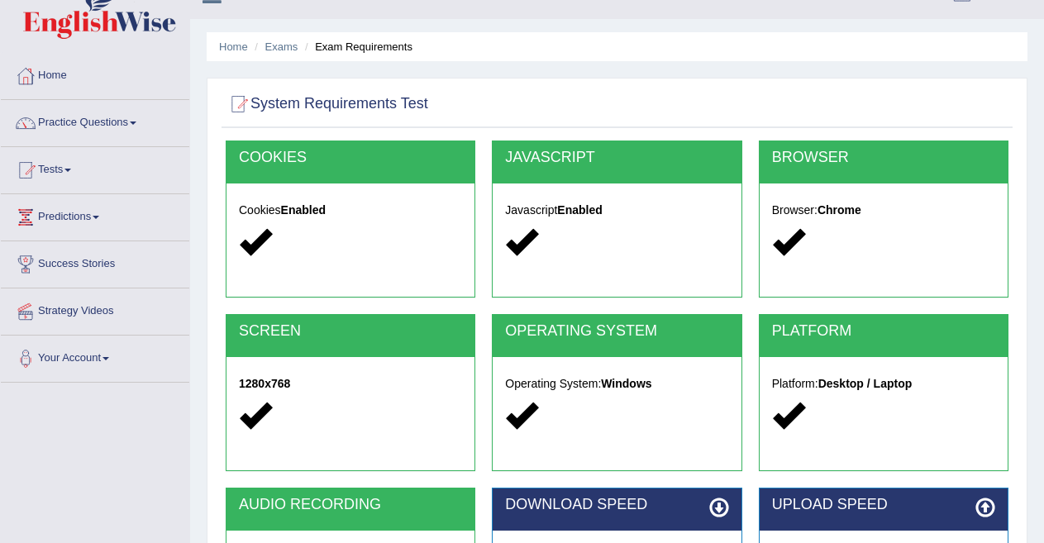
scroll to position [28, 0]
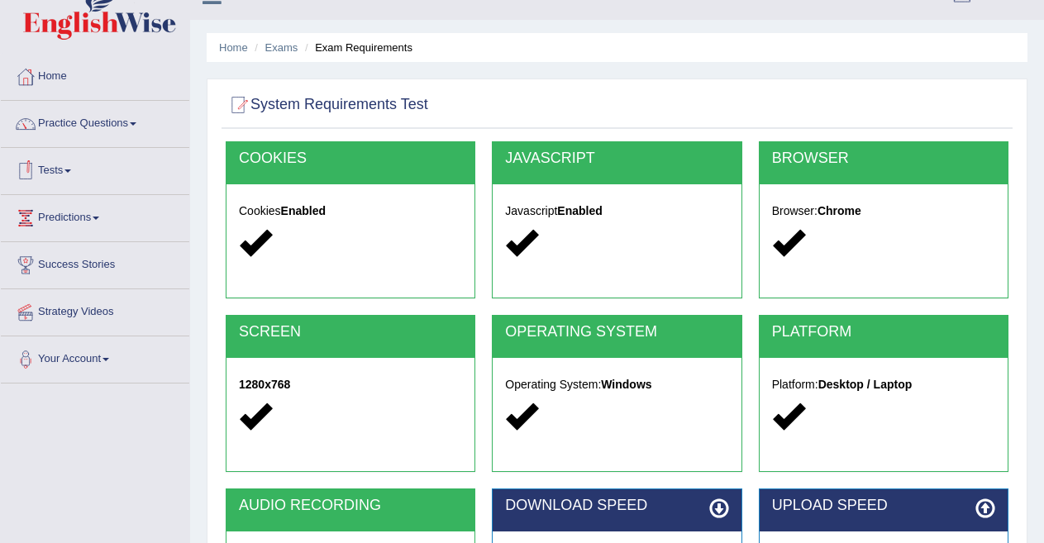
click at [65, 170] on link "Tests" at bounding box center [95, 168] width 189 height 41
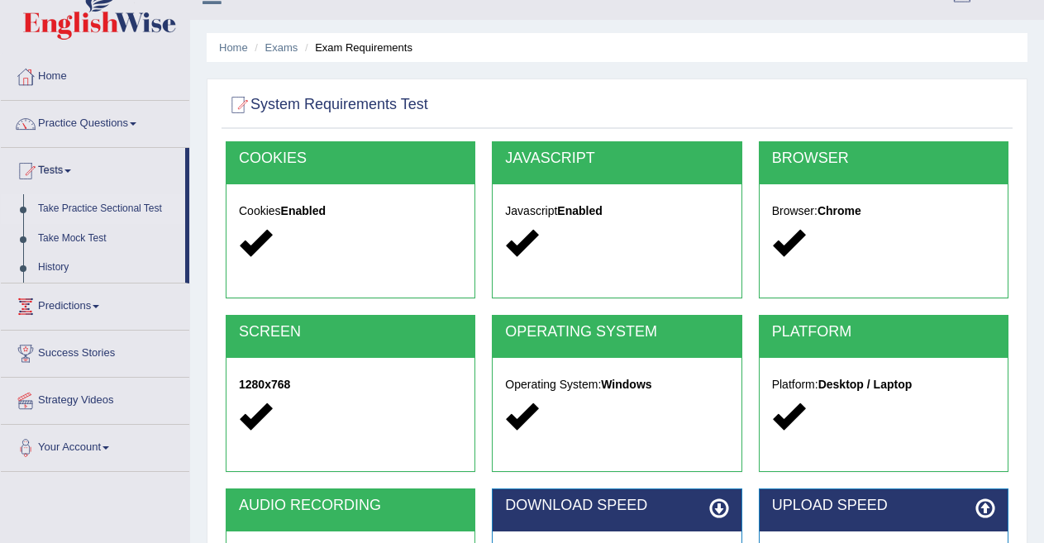
click at [84, 209] on link "Take Practice Sectional Test" at bounding box center [108, 209] width 155 height 30
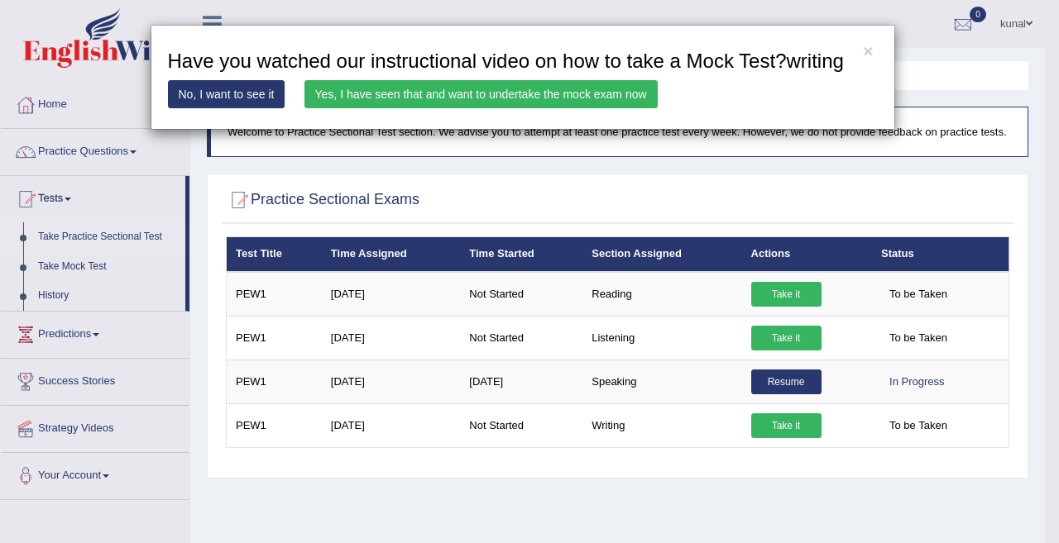
click at [497, 96] on link "Yes, I have seen that and want to undertake the mock exam now" at bounding box center [480, 94] width 353 height 28
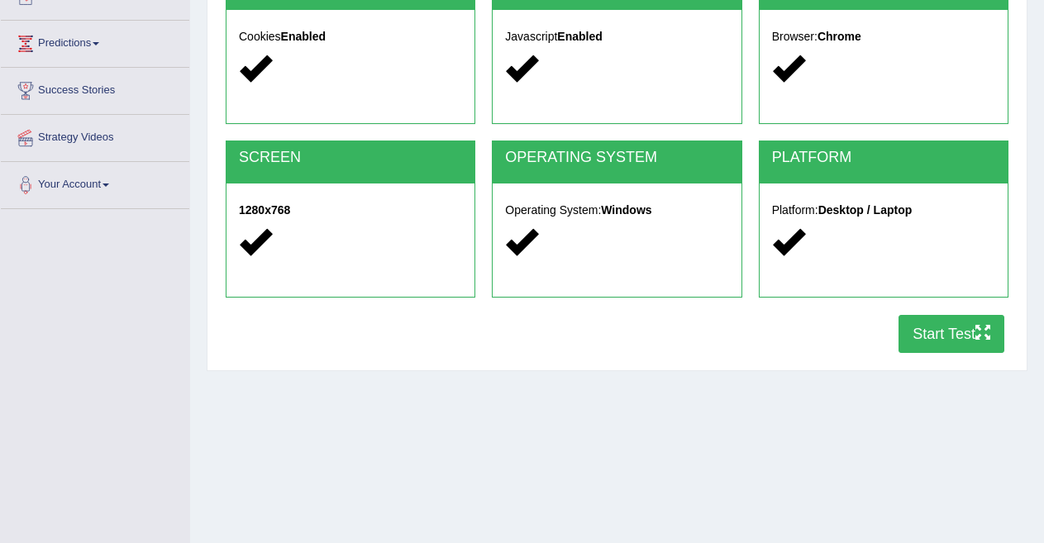
click at [948, 330] on button "Start Test" at bounding box center [952, 334] width 106 height 38
